Goal: Find specific page/section: Find specific page/section

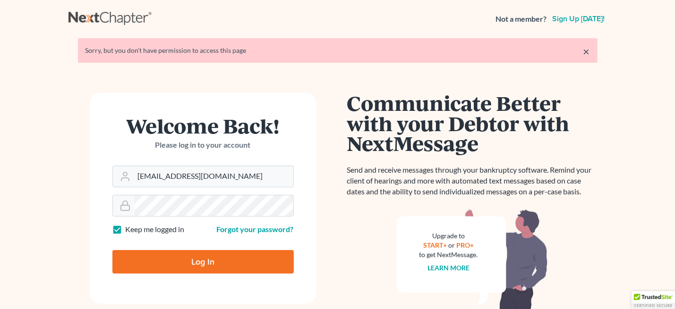
click at [182, 268] on input "Log In" at bounding box center [202, 262] width 181 height 24
type input "Thinking..."
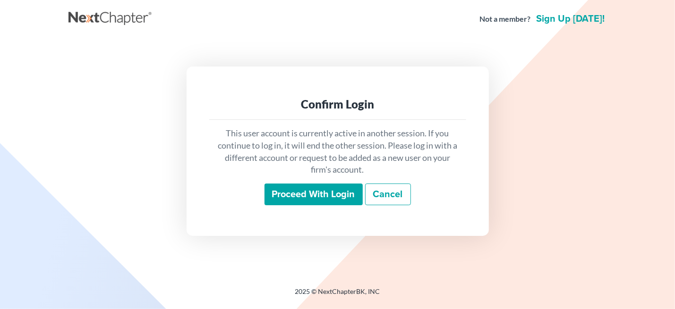
click at [325, 197] on input "Proceed with login" at bounding box center [313, 195] width 98 height 22
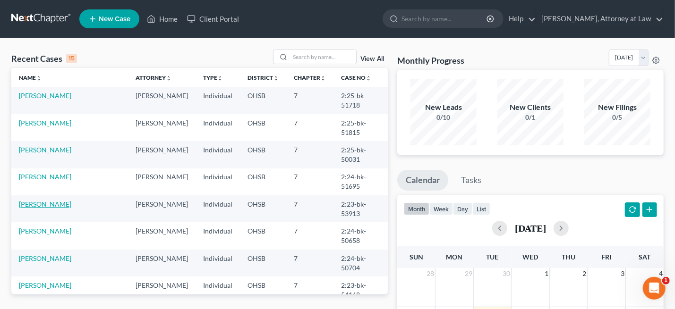
click at [41, 200] on link "[PERSON_NAME]" at bounding box center [45, 204] width 52 height 8
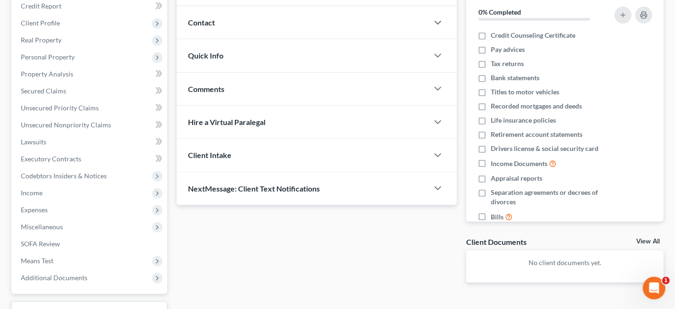
scroll to position [117, 0]
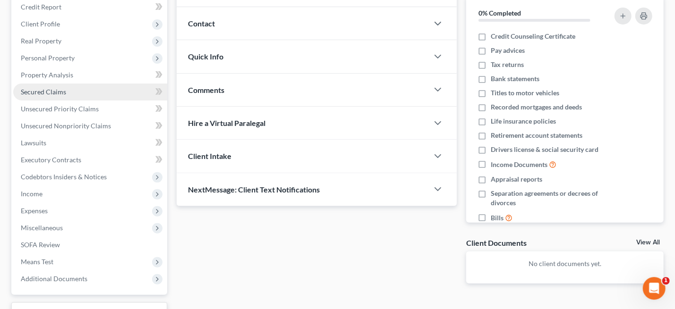
click at [40, 93] on span "Secured Claims" at bounding box center [43, 92] width 45 height 8
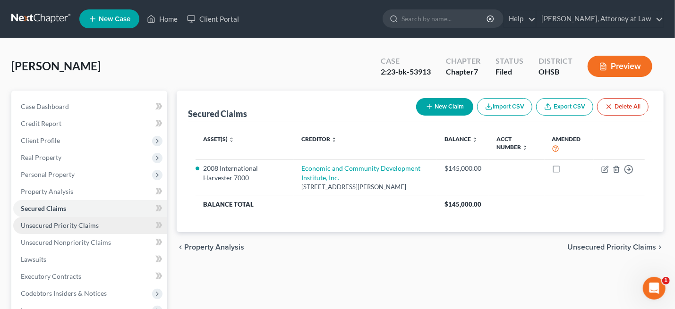
click at [74, 221] on link "Unsecured Priority Claims" at bounding box center [90, 225] width 154 height 17
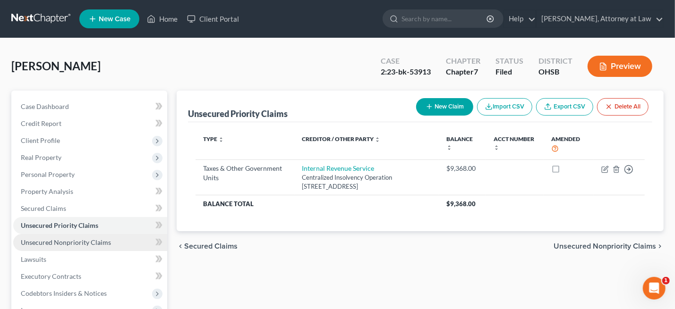
click at [73, 240] on span "Unsecured Nonpriority Claims" at bounding box center [66, 242] width 90 height 8
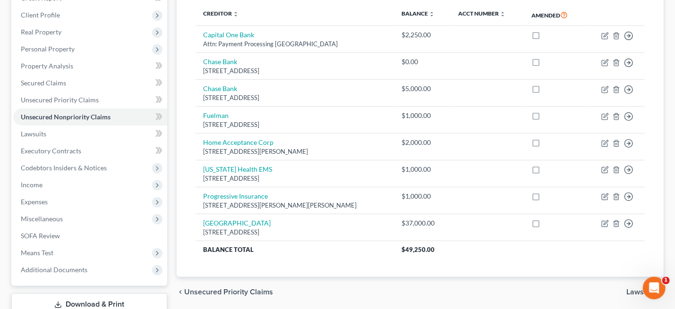
scroll to position [124, 0]
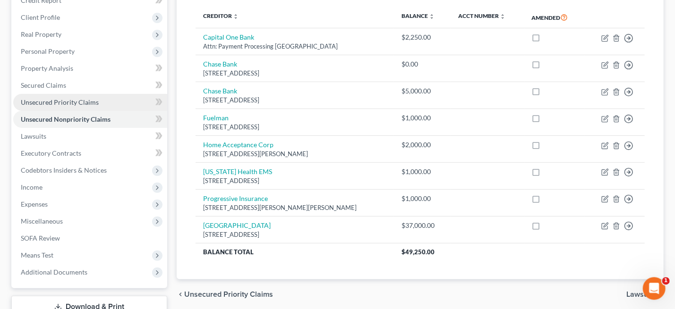
click at [54, 98] on span "Unsecured Priority Claims" at bounding box center [60, 102] width 78 height 8
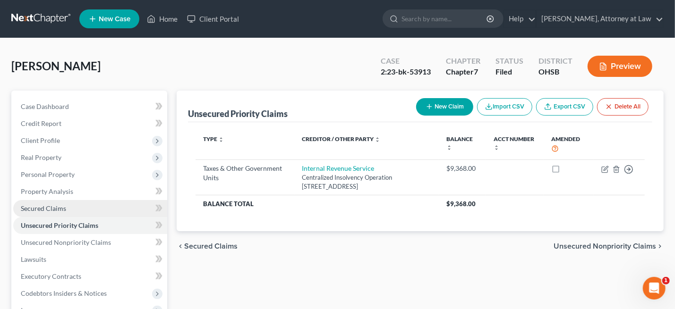
click at [46, 208] on span "Secured Claims" at bounding box center [43, 208] width 45 height 8
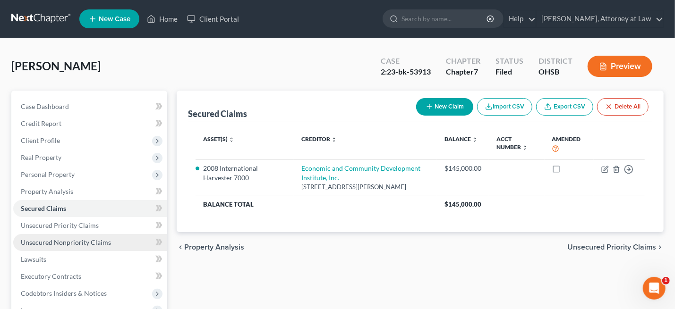
click at [51, 239] on span "Unsecured Nonpriority Claims" at bounding box center [66, 242] width 90 height 8
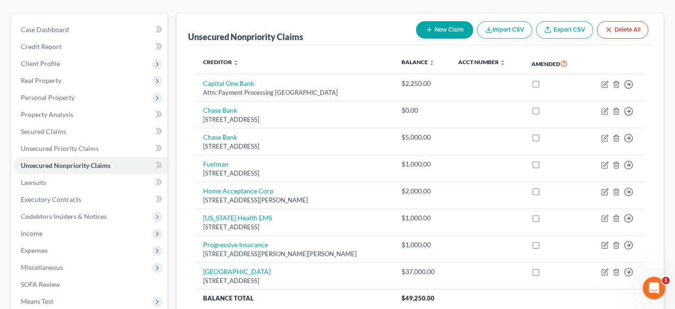
scroll to position [76, 0]
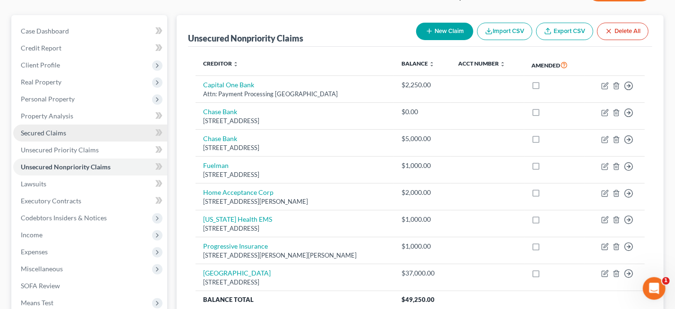
click at [37, 136] on link "Secured Claims" at bounding box center [90, 132] width 154 height 17
